Goal: Information Seeking & Learning: Learn about a topic

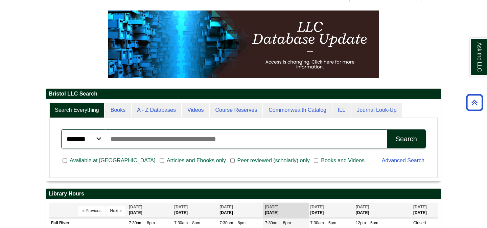
scroll to position [81, 395]
click at [221, 141] on input "Search articles, books, journals & more" at bounding box center [246, 138] width 282 height 19
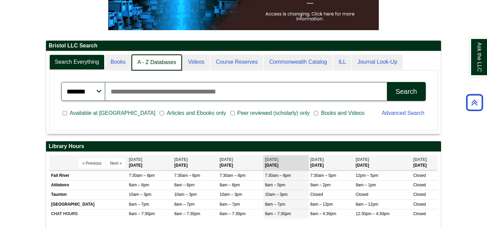
scroll to position [3, 3]
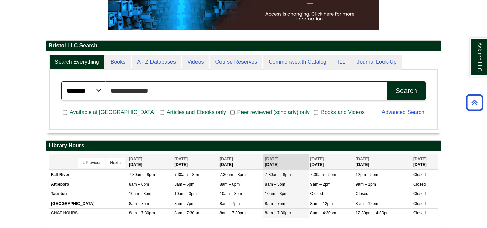
type input "**********"
click at [413, 93] on div "Search" at bounding box center [406, 91] width 21 height 8
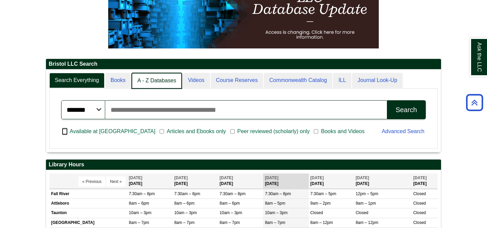
scroll to position [82, 395]
click at [161, 81] on link "A - Z Databases" at bounding box center [157, 81] width 50 height 16
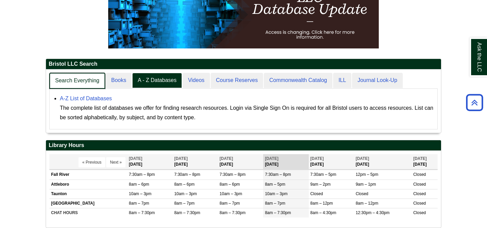
click at [86, 78] on link "Search Everything" at bounding box center [77, 81] width 56 height 16
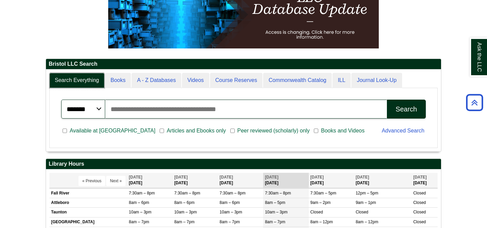
scroll to position [81, 395]
click at [127, 116] on input "Search articles, books, journals & more" at bounding box center [246, 108] width 282 height 19
type input "**********"
click at [409, 110] on div "Search" at bounding box center [406, 109] width 21 height 8
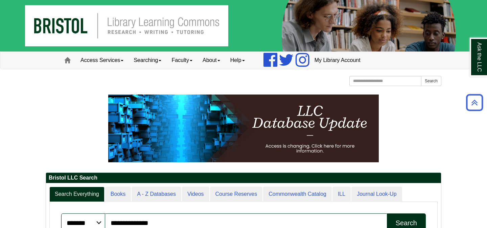
scroll to position [0, 0]
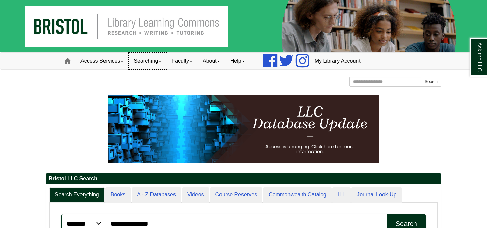
click at [162, 63] on link "Searching" at bounding box center [147, 60] width 38 height 17
